Goal: Check status: Check status

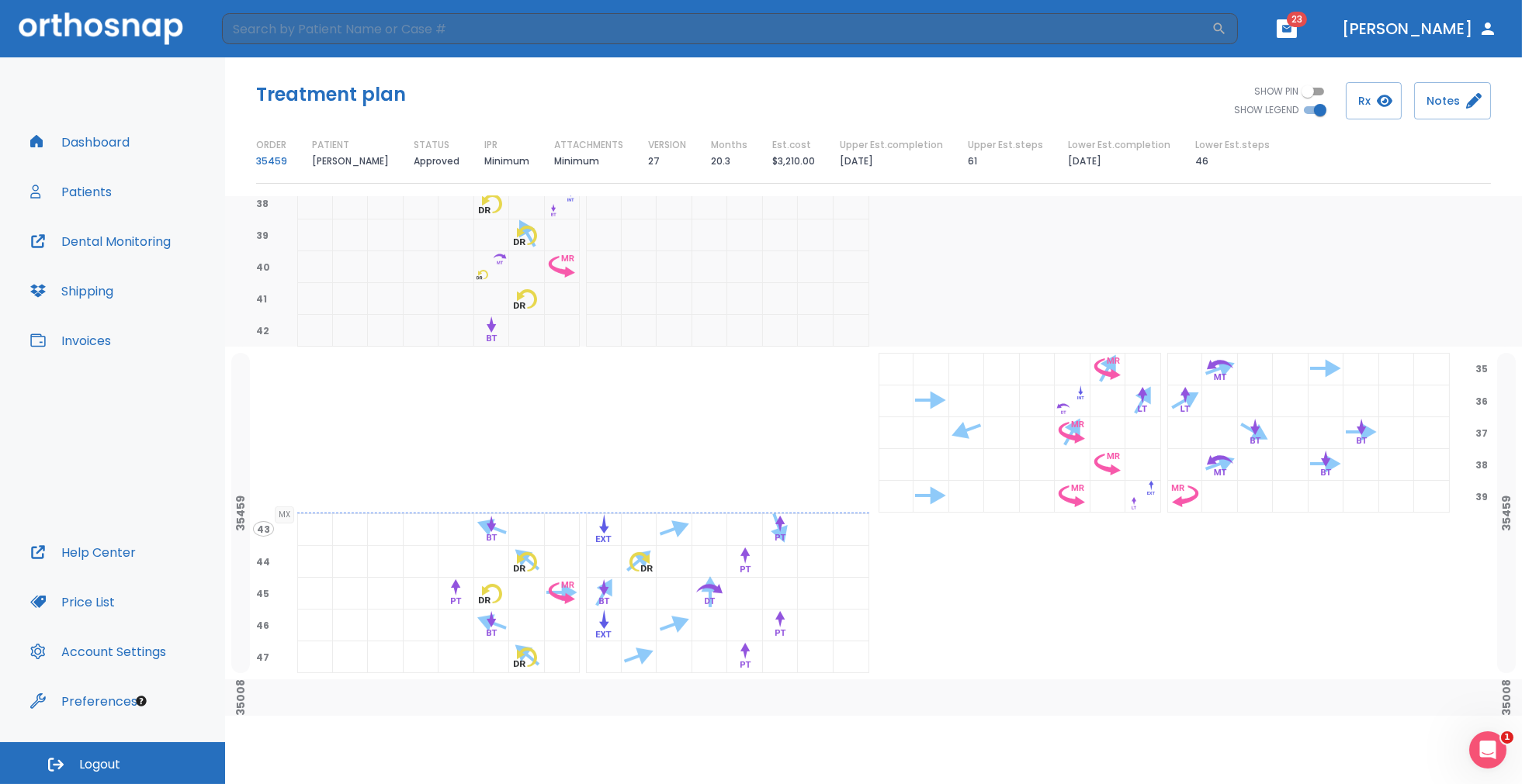
click at [85, 193] on button "Patients" at bounding box center [71, 191] width 100 height 37
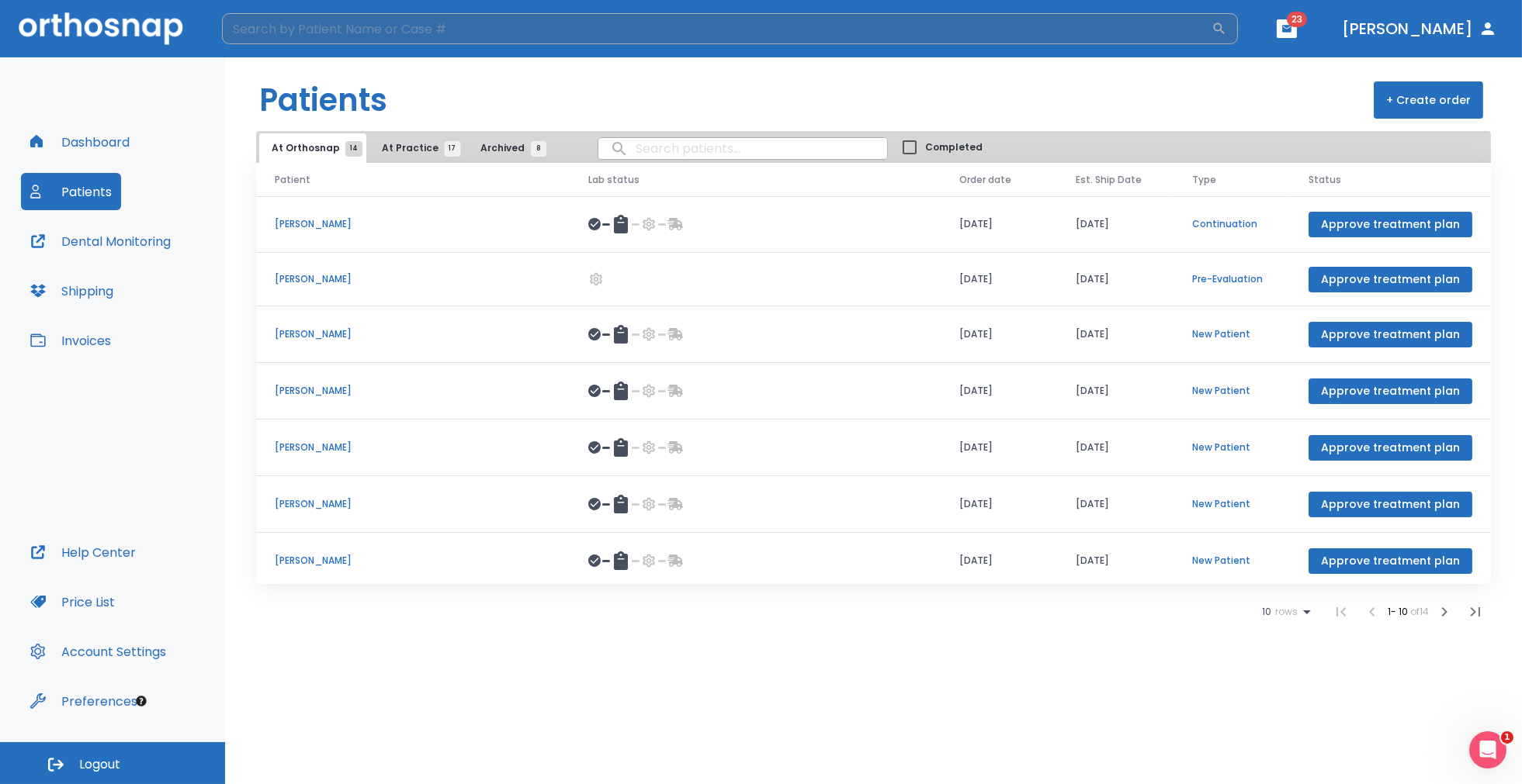
click at [335, 34] on input "search" at bounding box center [716, 28] width 990 height 31
type input "[PERSON_NAME]"
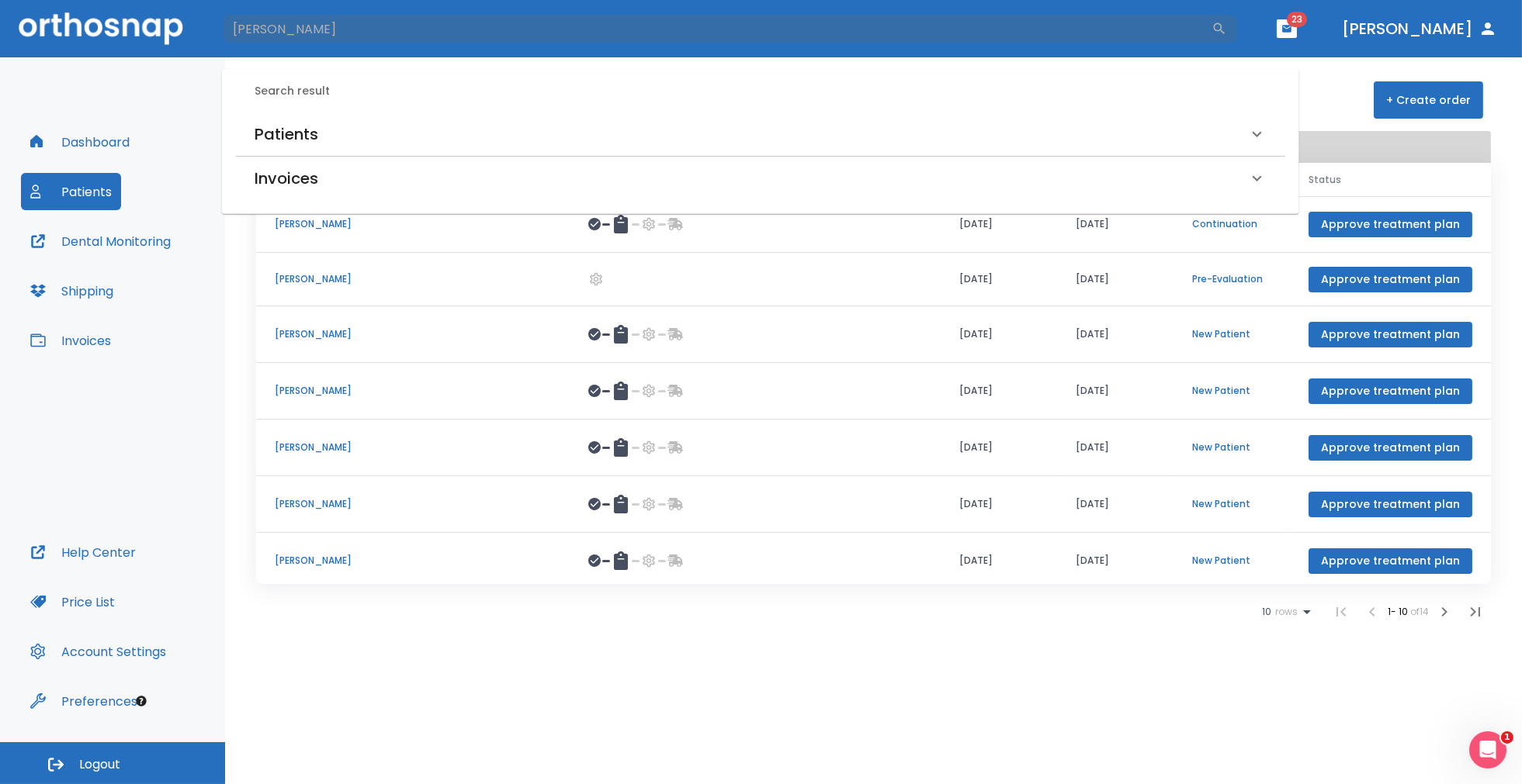
click at [266, 135] on h6 "Patients" at bounding box center [286, 133] width 64 height 24
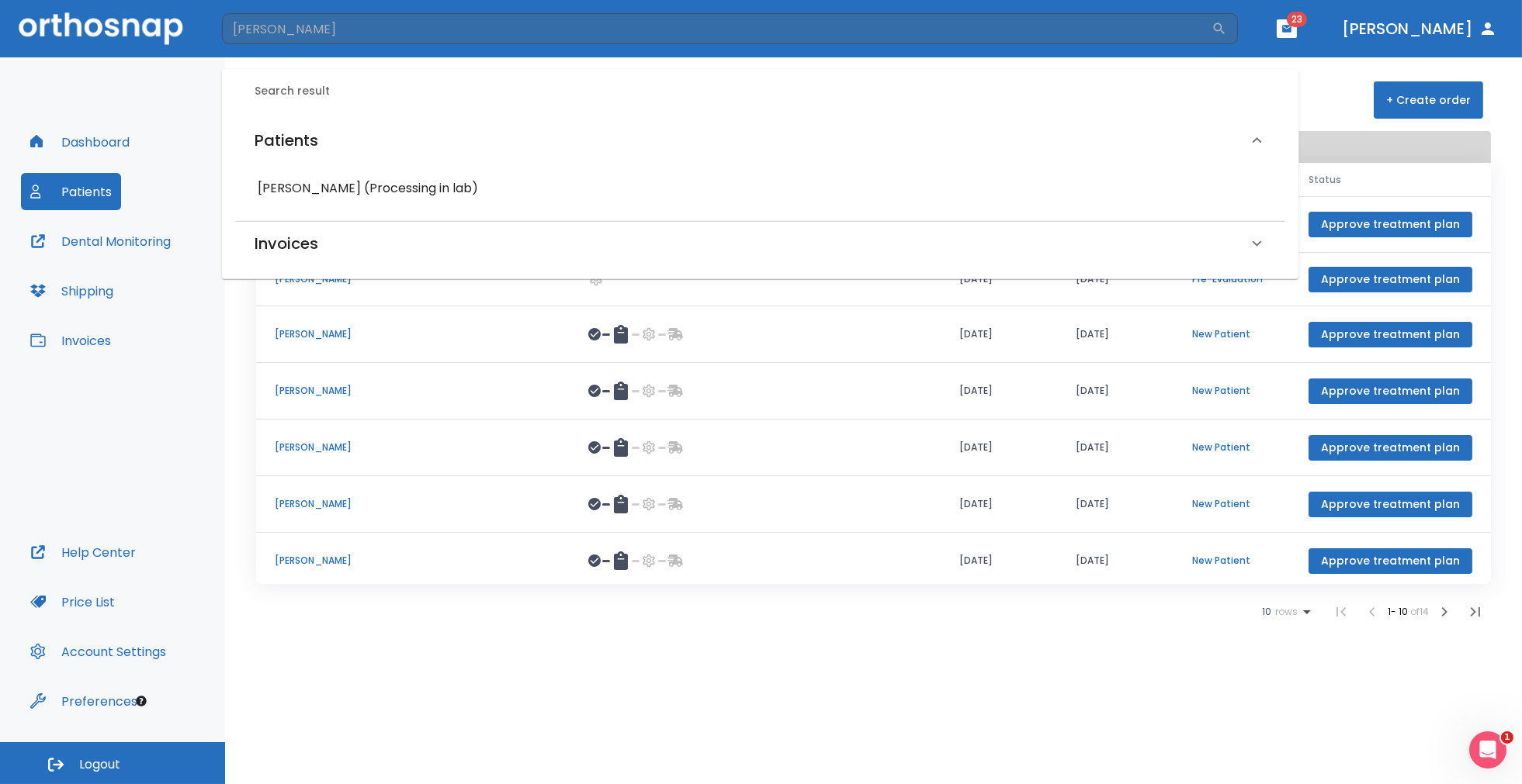
click at [282, 187] on h6 "[PERSON_NAME] (Processing in lab)" at bounding box center [760, 189] width 1005 height 22
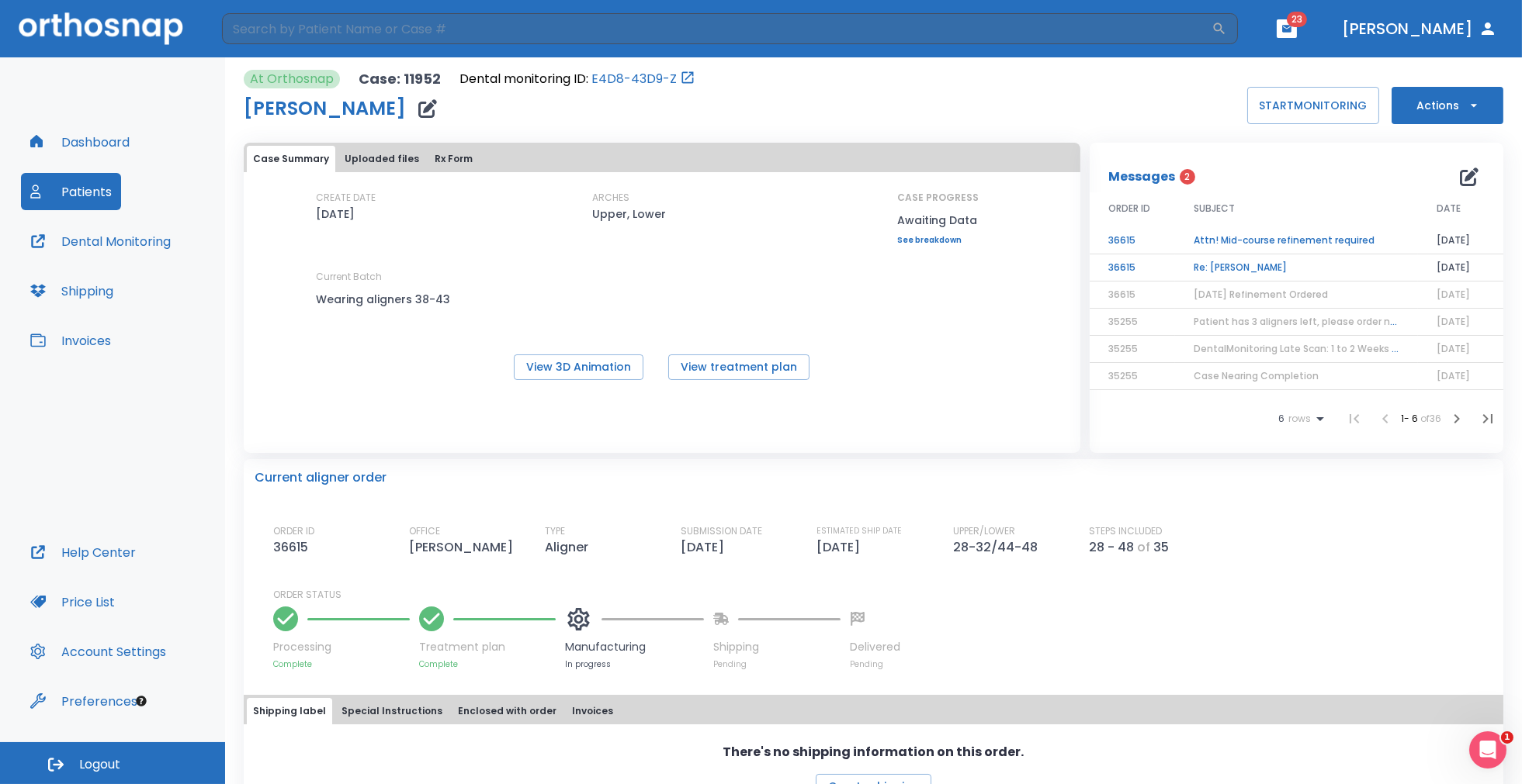
click at [1226, 268] on td "Re: [PERSON_NAME]" at bounding box center [1296, 268] width 243 height 27
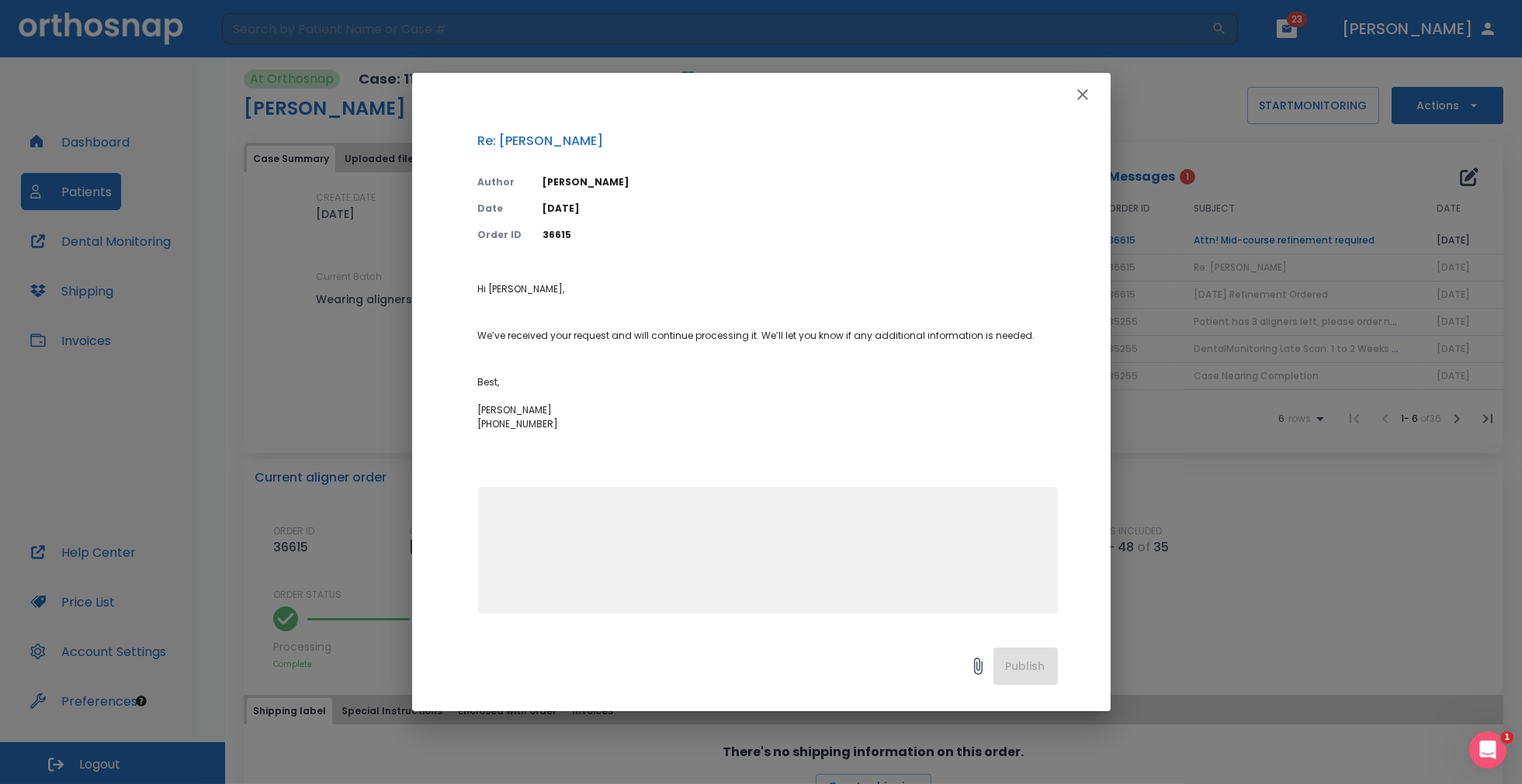
click at [1076, 94] on icon "button" at bounding box center [1083, 95] width 19 height 19
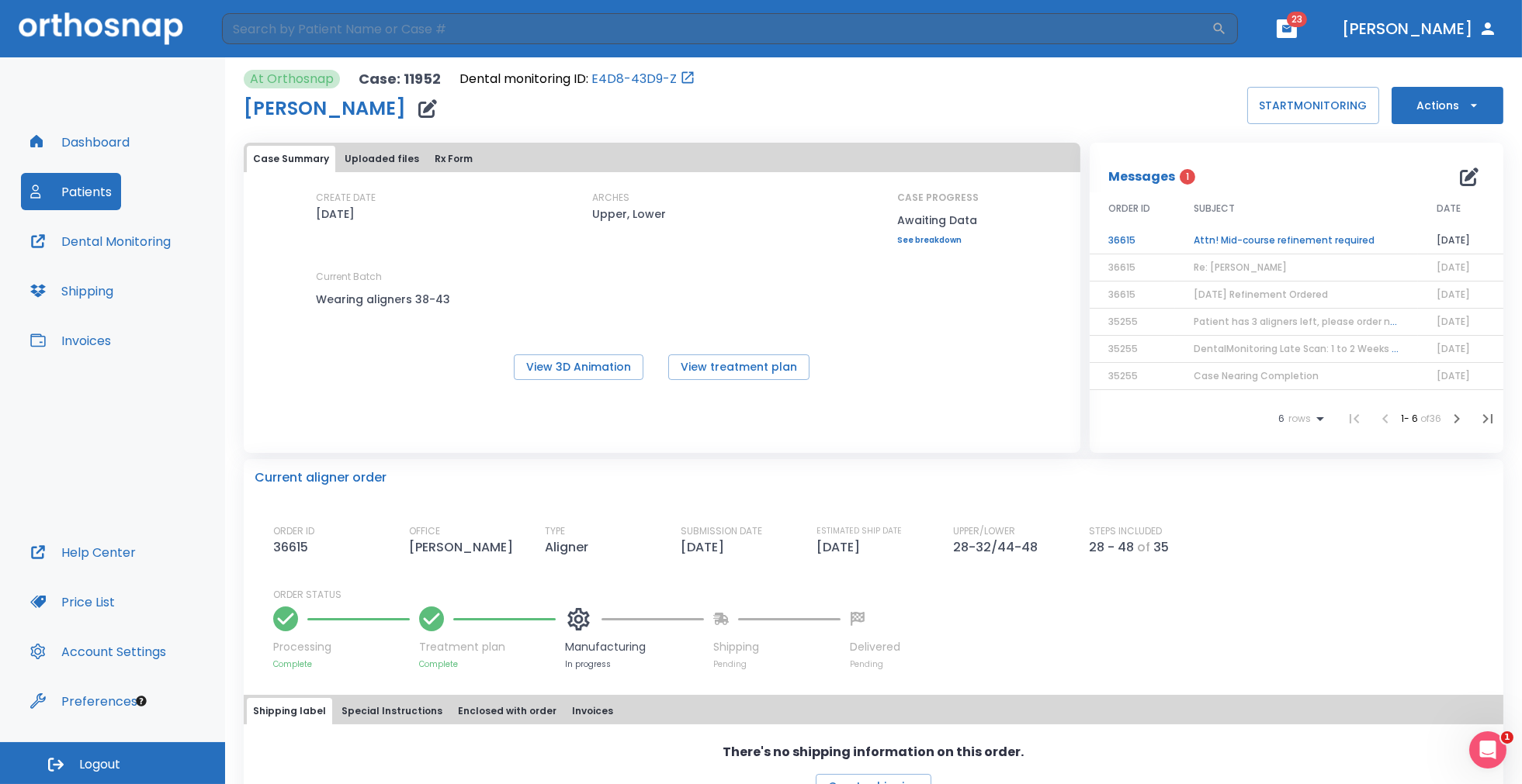
click at [1234, 236] on td "Attn! Mid-course refinement required" at bounding box center [1296, 241] width 243 height 27
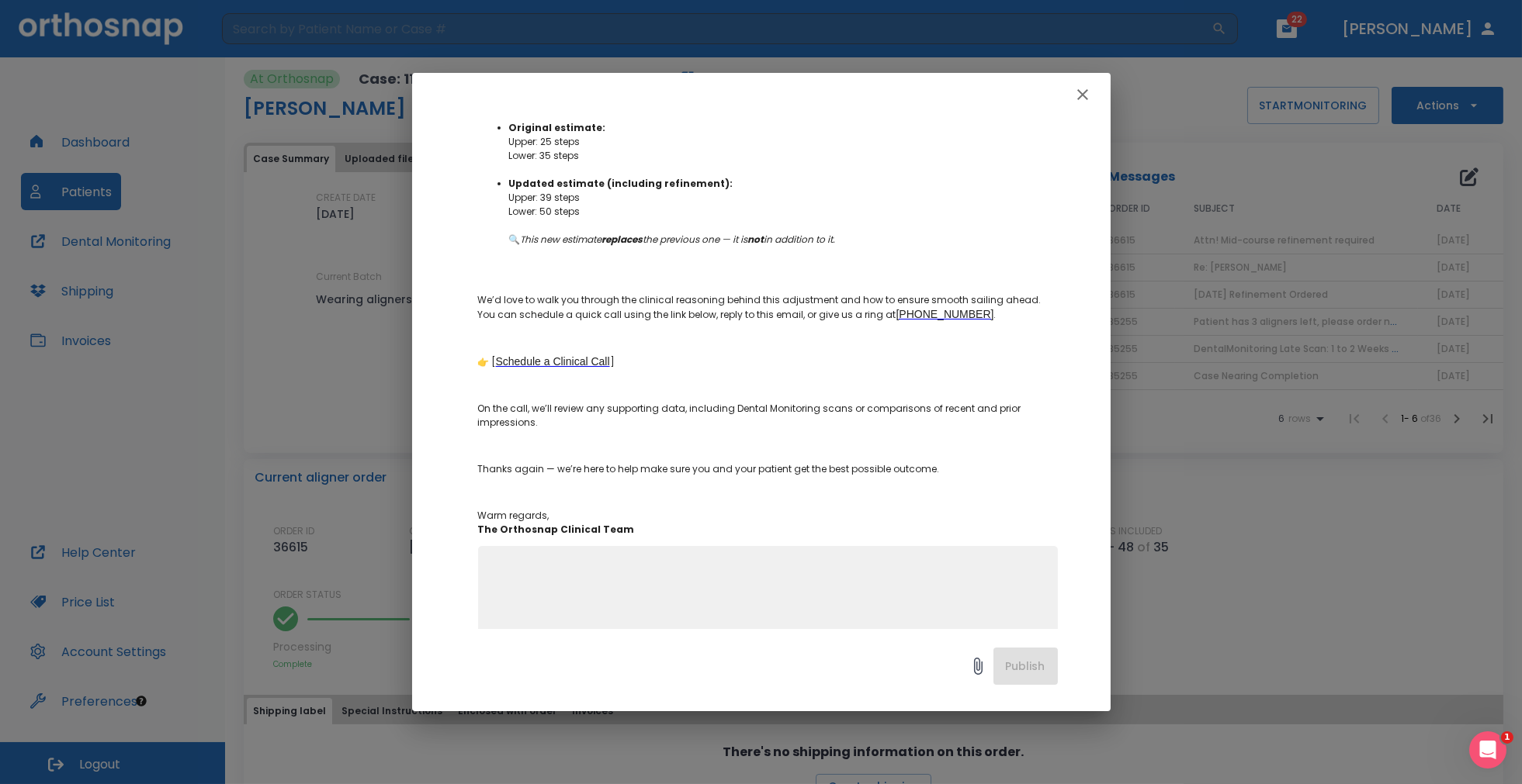
scroll to position [378, 0]
click at [1088, 96] on icon "button" at bounding box center [1083, 95] width 19 height 19
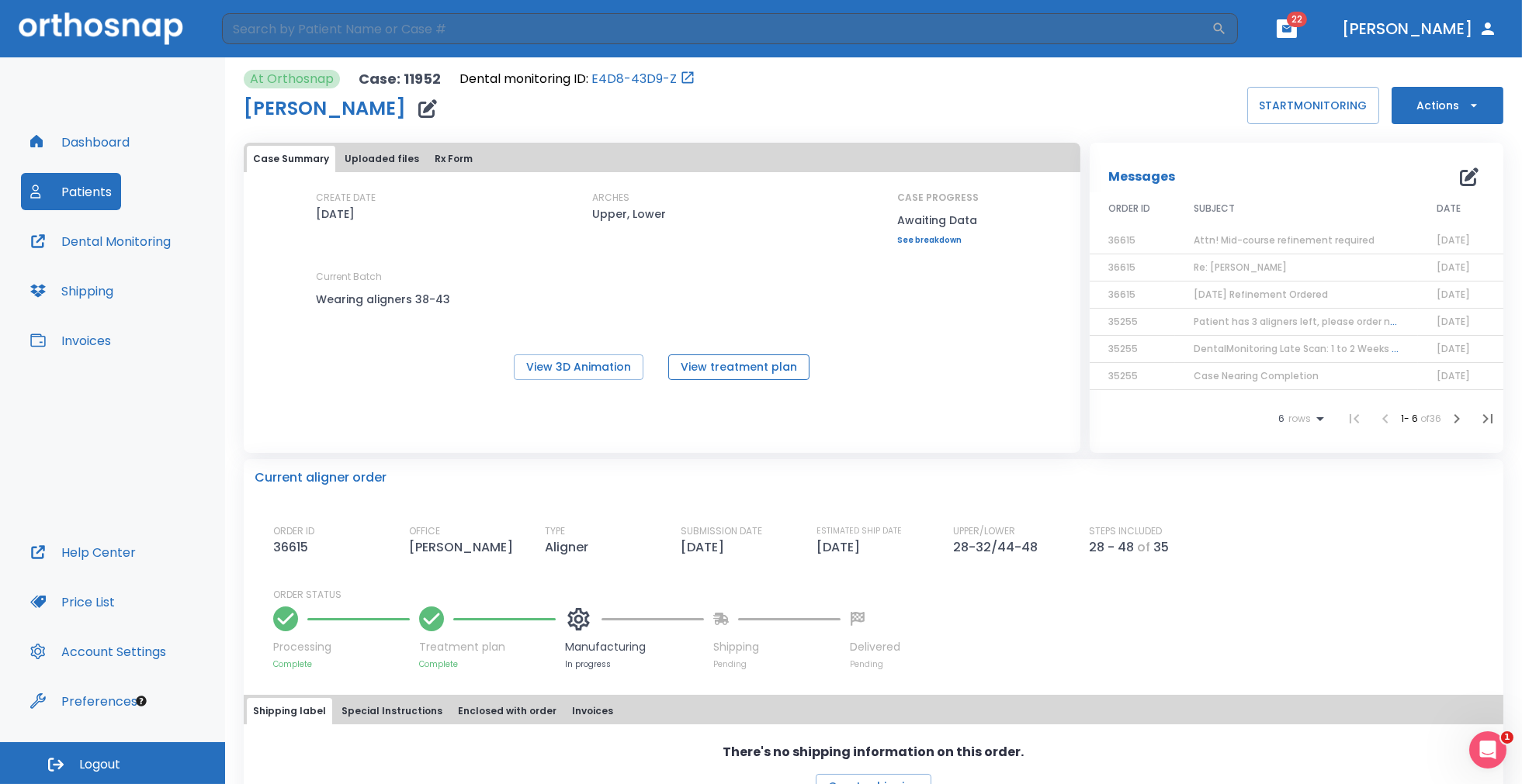
click at [732, 368] on button "View treatment plan" at bounding box center [738, 367] width 141 height 25
click at [610, 367] on button "View 3D Animation" at bounding box center [578, 367] width 130 height 25
